Goal: Task Accomplishment & Management: Manage account settings

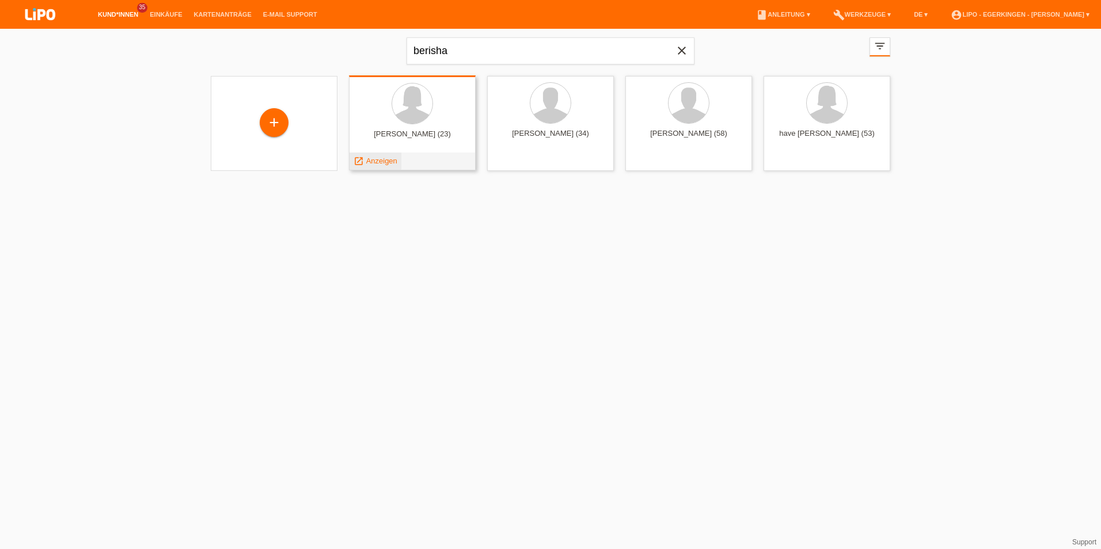
click at [386, 162] on span "Anzeigen" at bounding box center [381, 161] width 31 height 9
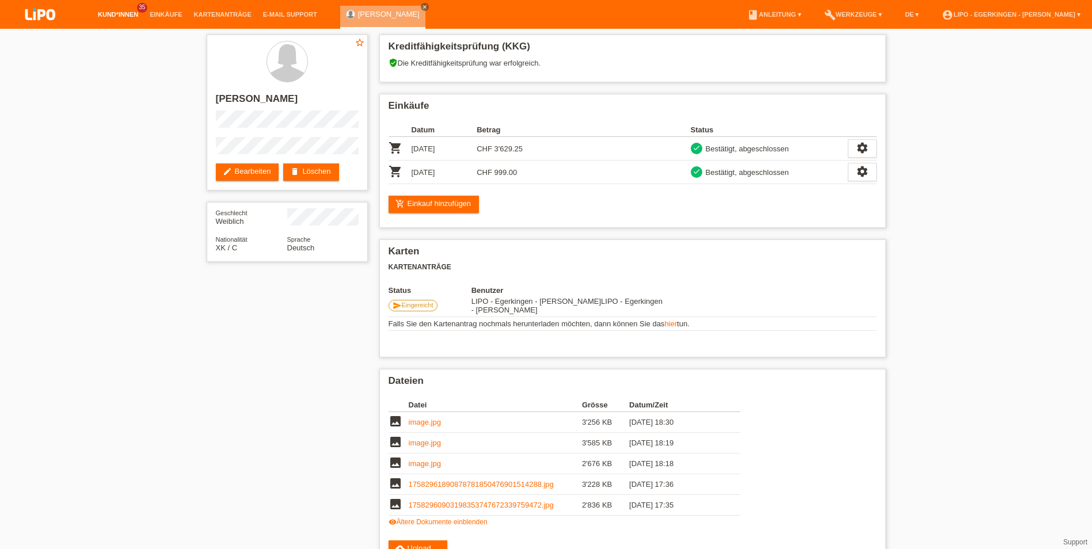
click at [124, 16] on link "Kund*innen" at bounding box center [118, 14] width 52 height 7
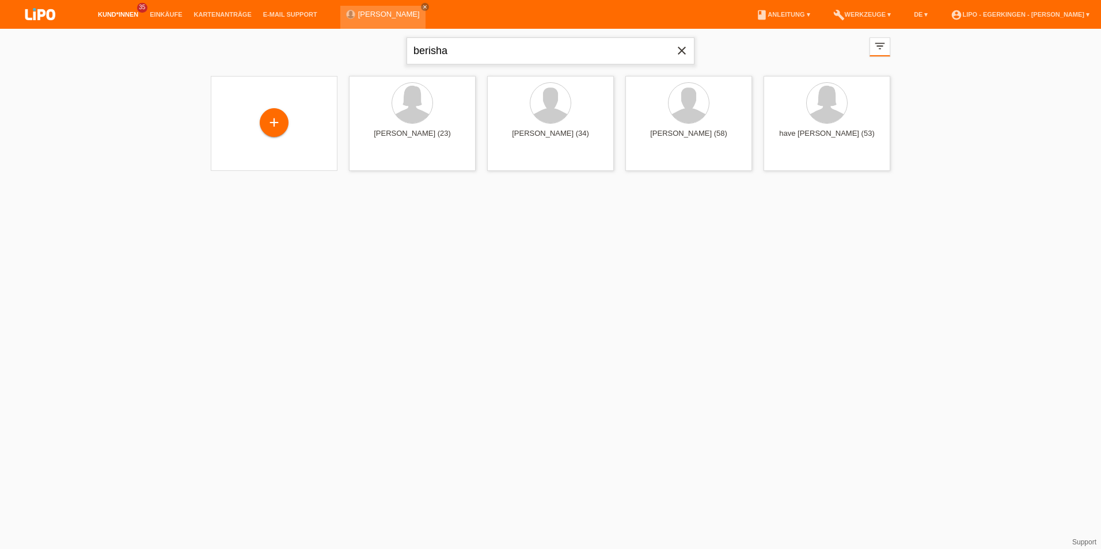
click at [486, 52] on input "berisha" at bounding box center [551, 50] width 288 height 27
type input "b"
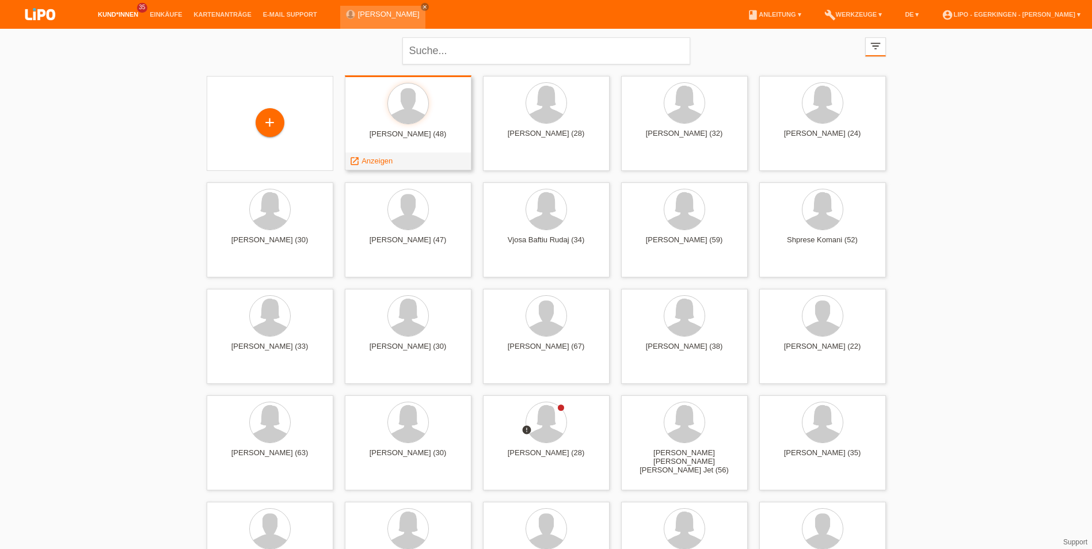
click at [436, 139] on div "muhamed Aliti (48)" at bounding box center [408, 139] width 108 height 18
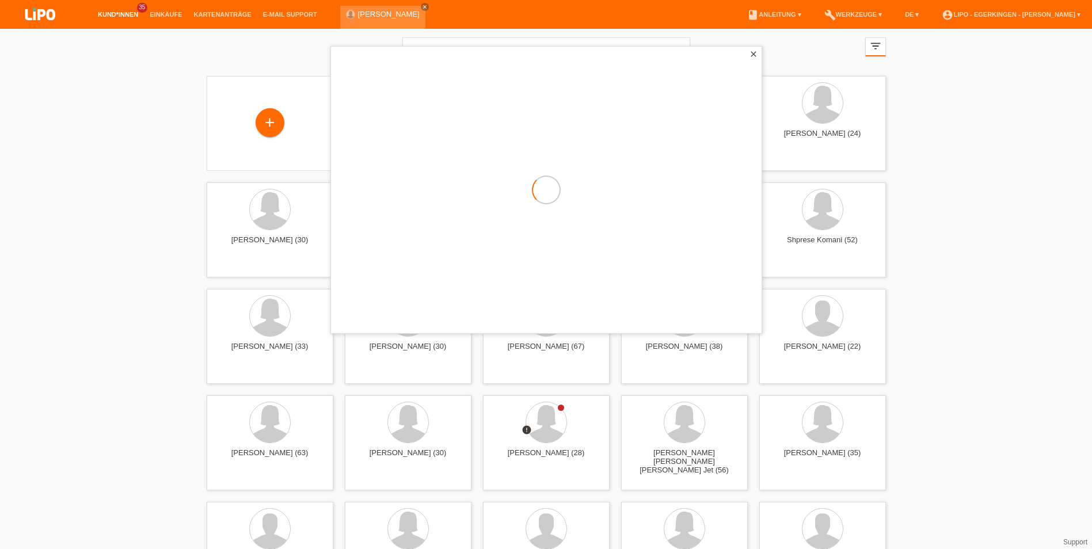
click at [436, 139] on div at bounding box center [546, 190] width 431 height 287
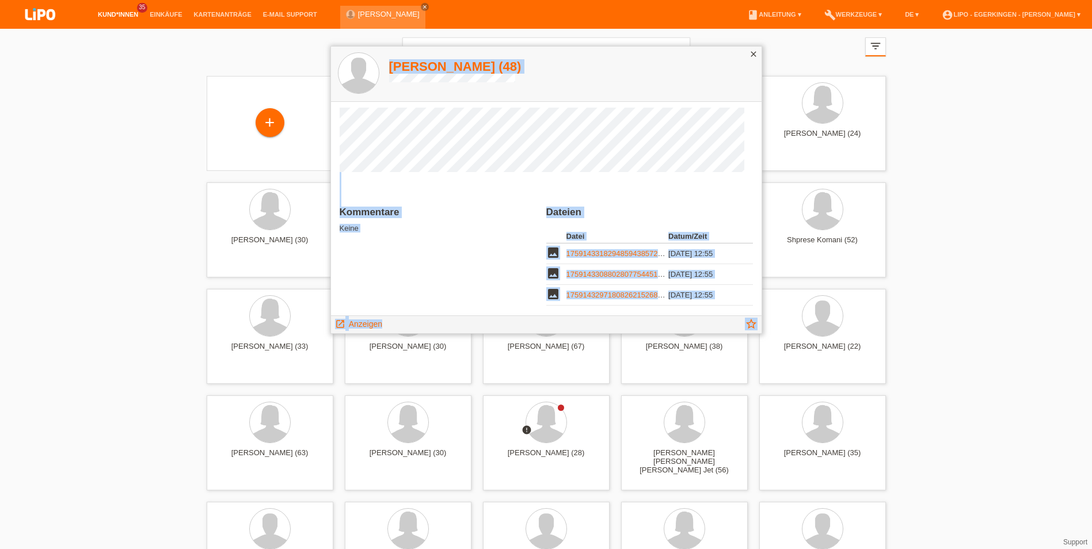
click at [746, 54] on div "close" at bounding box center [754, 55] width 16 height 17
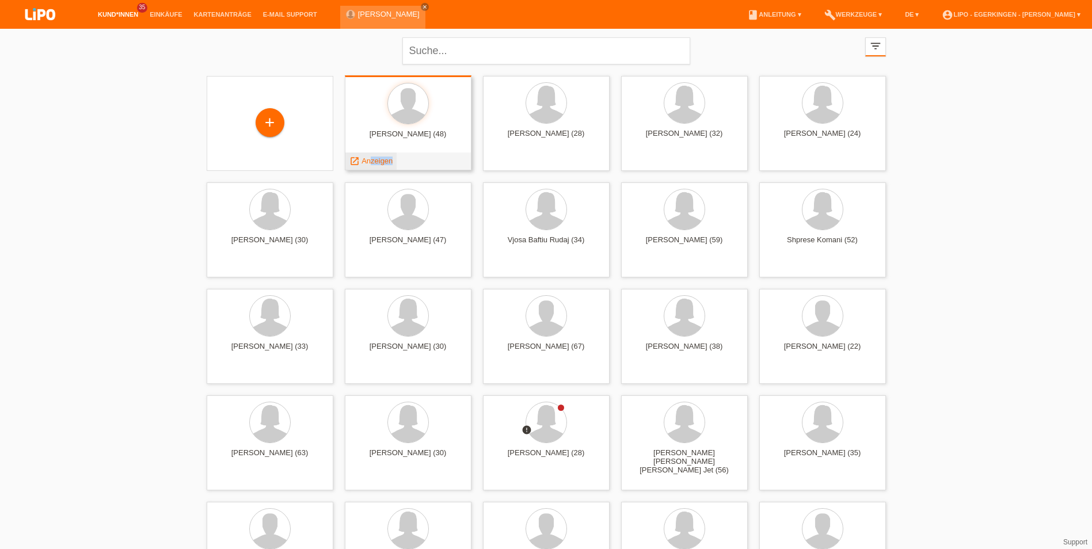
drag, startPoint x: 366, startPoint y: 167, endPoint x: 370, endPoint y: 161, distance: 7.5
click at [370, 161] on div "launch Anzeigen" at bounding box center [371, 161] width 52 height 17
click at [373, 158] on div "muhamed Aliti (48) launch Anzeigen" at bounding box center [408, 122] width 127 height 95
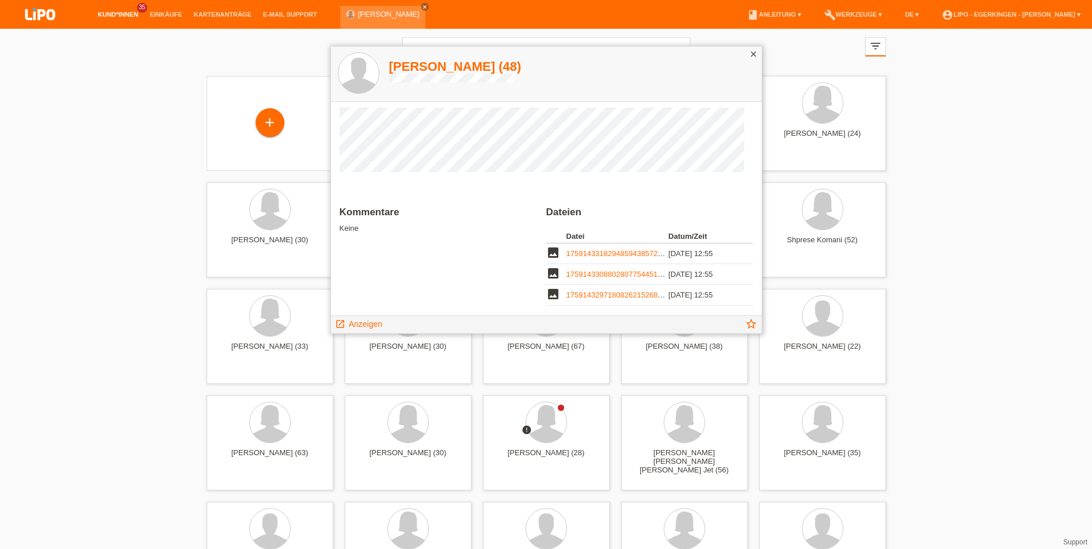
click at [747, 52] on div "close" at bounding box center [754, 55] width 16 height 17
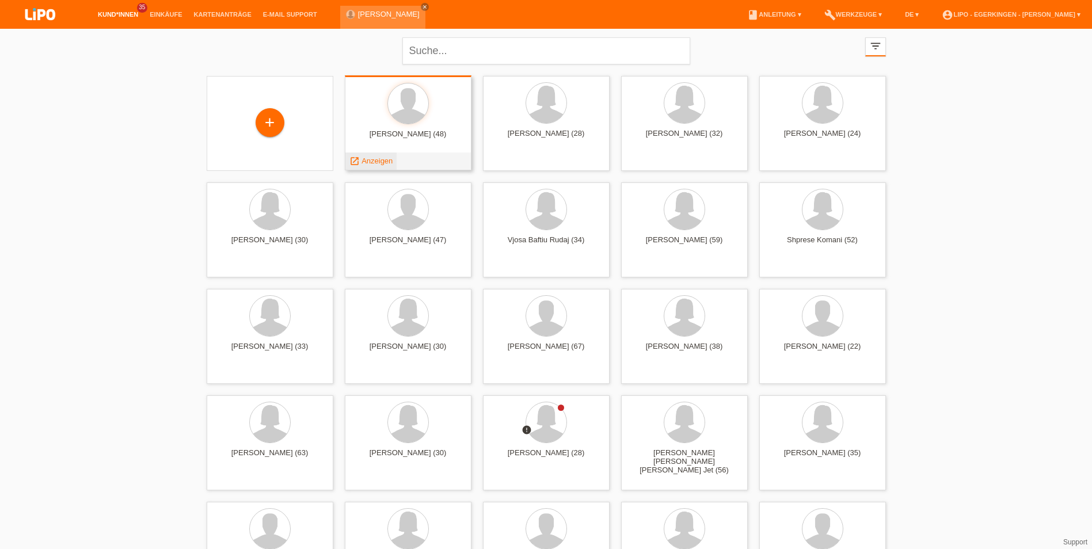
click at [383, 162] on span "Anzeigen" at bounding box center [377, 161] width 31 height 9
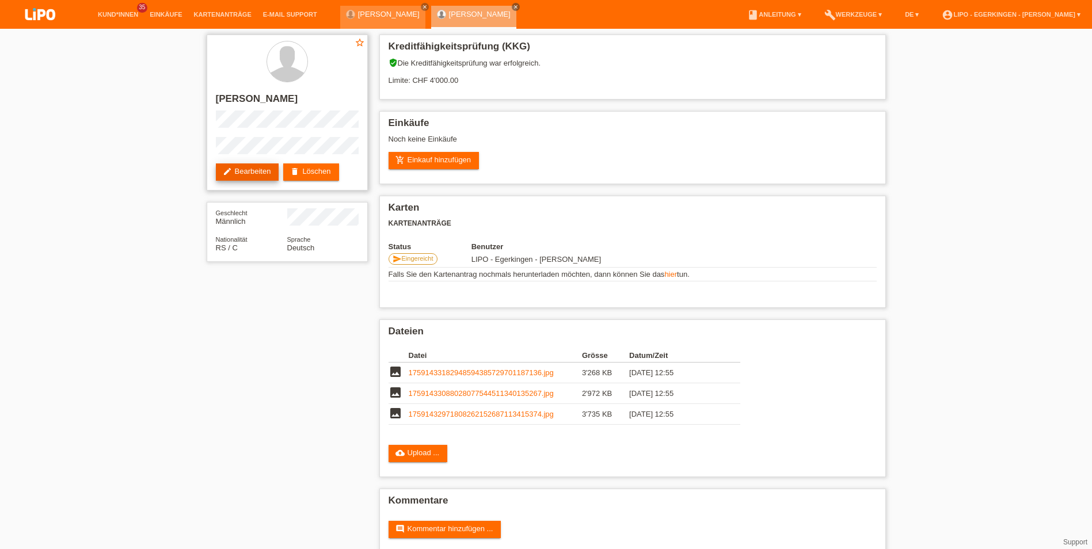
click at [243, 173] on link "edit Bearbeiten" at bounding box center [247, 172] width 63 height 17
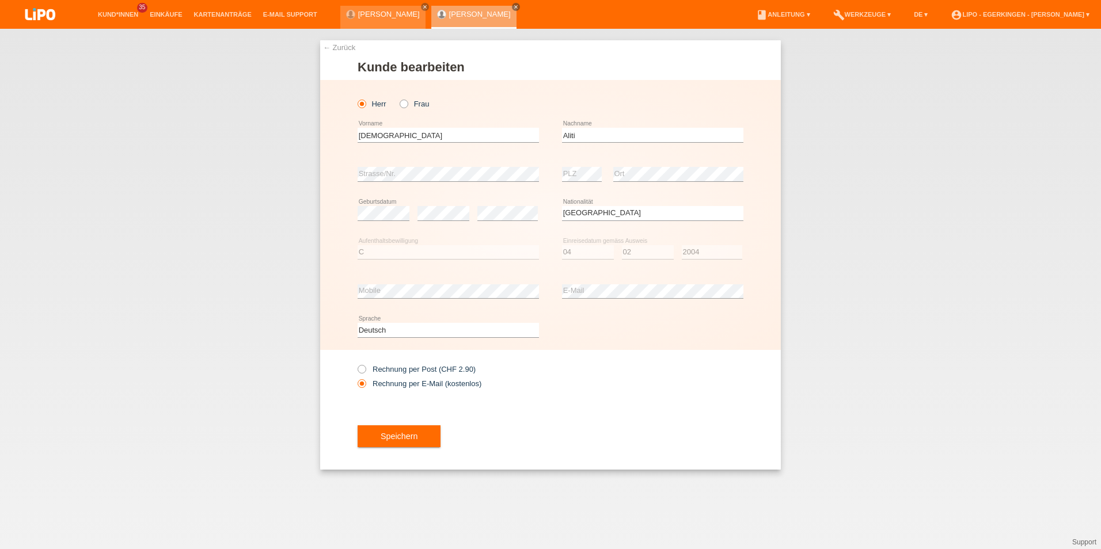
select select "RS"
select select "C"
select select "04"
select select "02"
select select "2004"
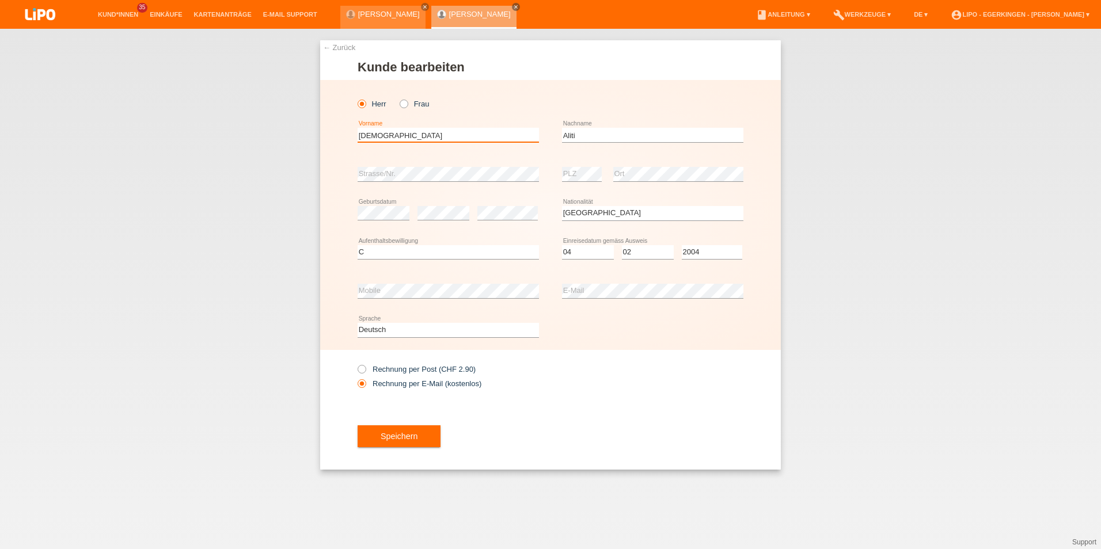
click at [404, 139] on input "muhamed" at bounding box center [448, 135] width 181 height 14
type input "m"
type input "Muhamed"
click at [401, 443] on button "Speichern" at bounding box center [399, 437] width 83 height 22
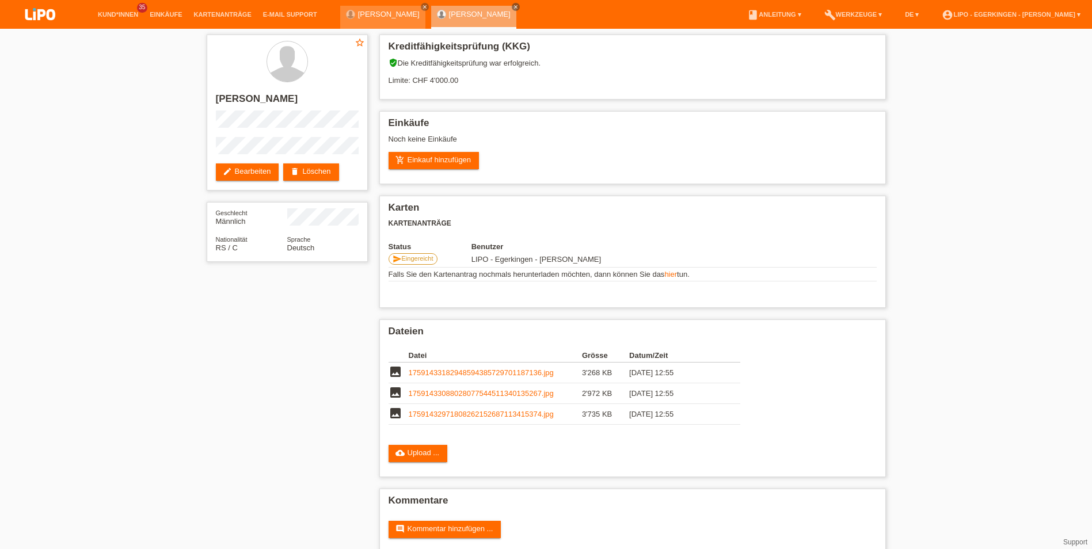
scroll to position [16, 0]
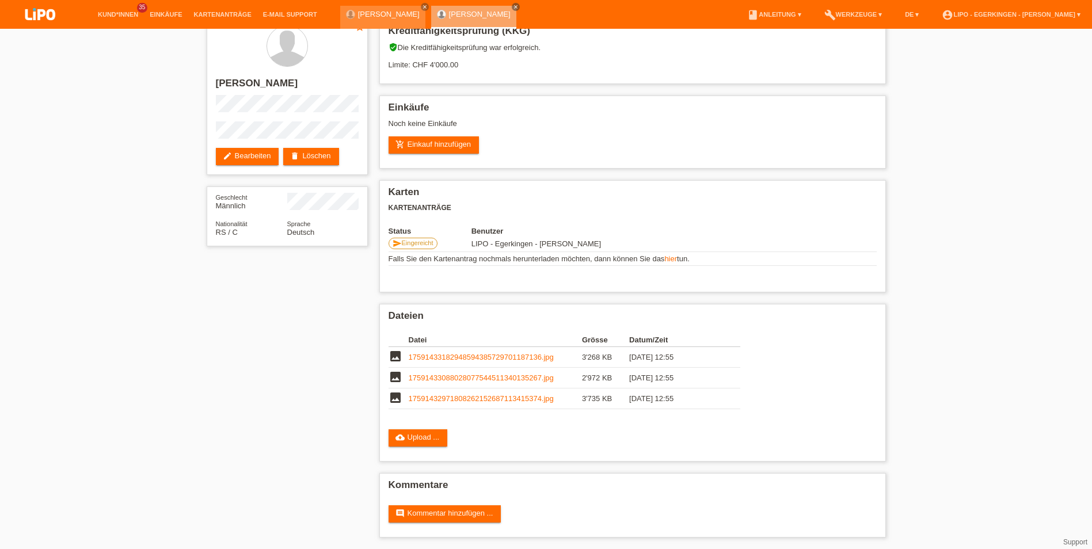
click at [1061, 10] on li "account_circle LIPO - Egerkingen - [PERSON_NAME] ▾" at bounding box center [1011, 14] width 150 height 29
click at [1057, 11] on link "account_circle LIPO - Egerkingen - [PERSON_NAME] ▾" at bounding box center [1011, 14] width 150 height 7
click at [950, 71] on link "Logout" at bounding box center [945, 75] width 23 height 9
